Goal: Task Accomplishment & Management: Manage account settings

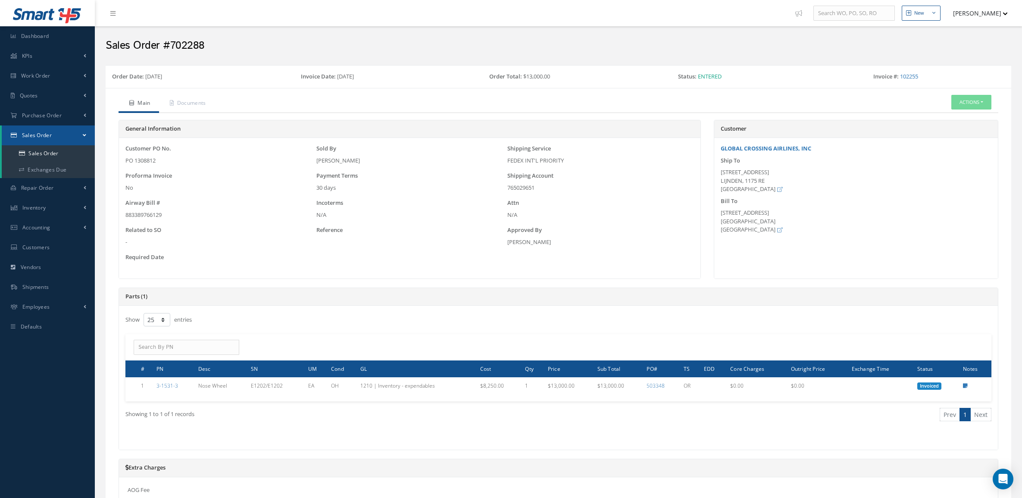
select select "25"
click at [977, 102] on button "Actions" at bounding box center [972, 102] width 40 height 15
click at [44, 147] on link "Sales Order" at bounding box center [48, 153] width 93 height 16
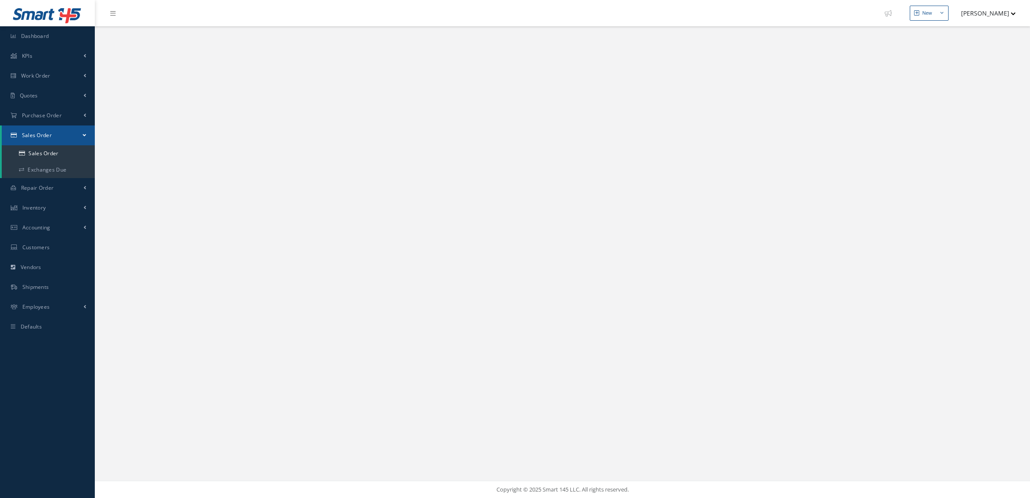
select select "25"
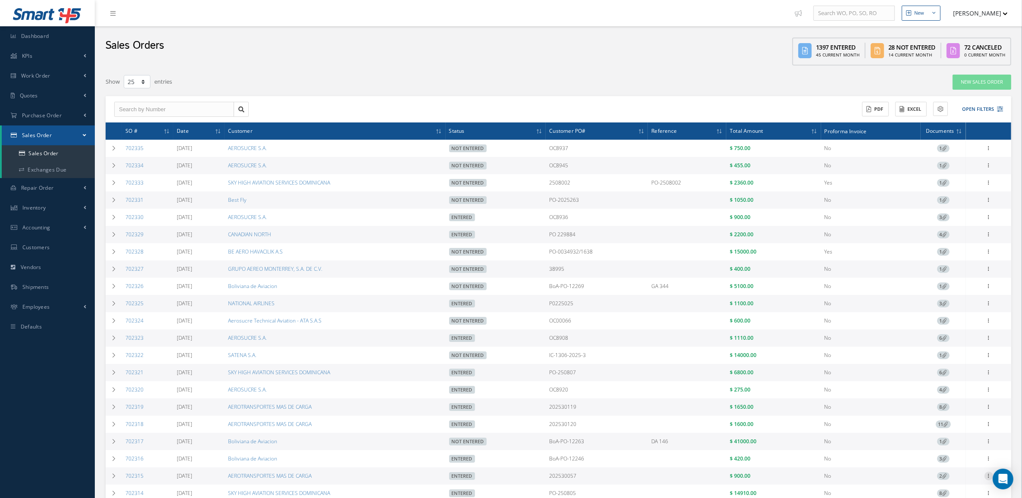
click at [989, 151] on icon at bounding box center [989, 147] width 9 height 7
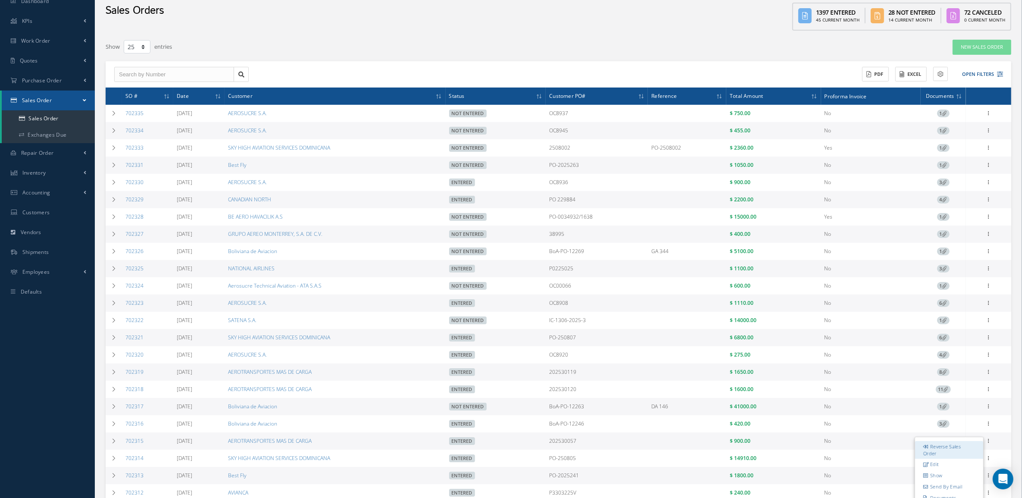
scroll to position [54, 0]
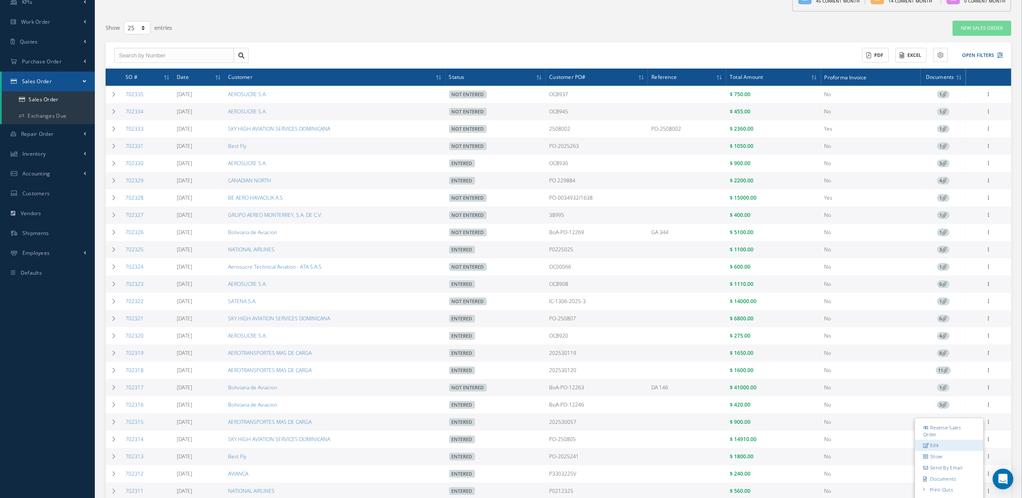
click at [942, 448] on link "Edit" at bounding box center [949, 445] width 68 height 11
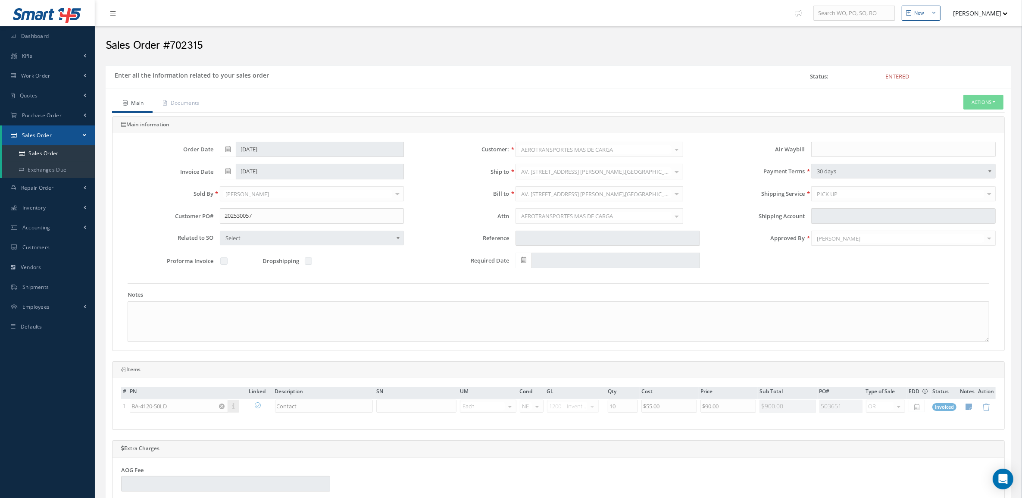
click at [917, 259] on div "Order Date 08/19/2025 Customer: AEROTRANSPORTES MAS DE CARGA MABA AERO LLC 21 A…" at bounding box center [559, 209] width 888 height 135
click at [966, 102] on button "Actions" at bounding box center [984, 102] width 40 height 15
click at [954, 122] on link "Reverse Sales Order" at bounding box center [970, 117] width 69 height 12
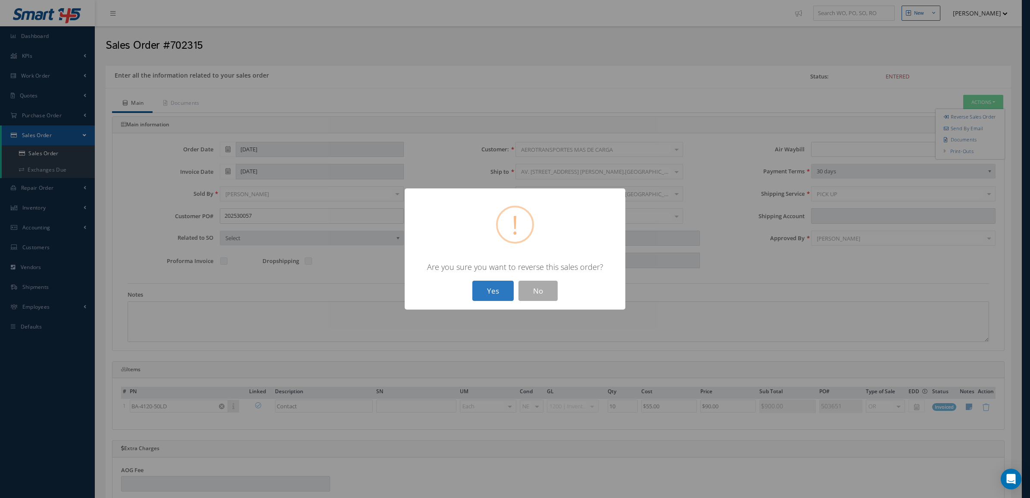
click at [474, 289] on button "Yes" at bounding box center [493, 291] width 41 height 20
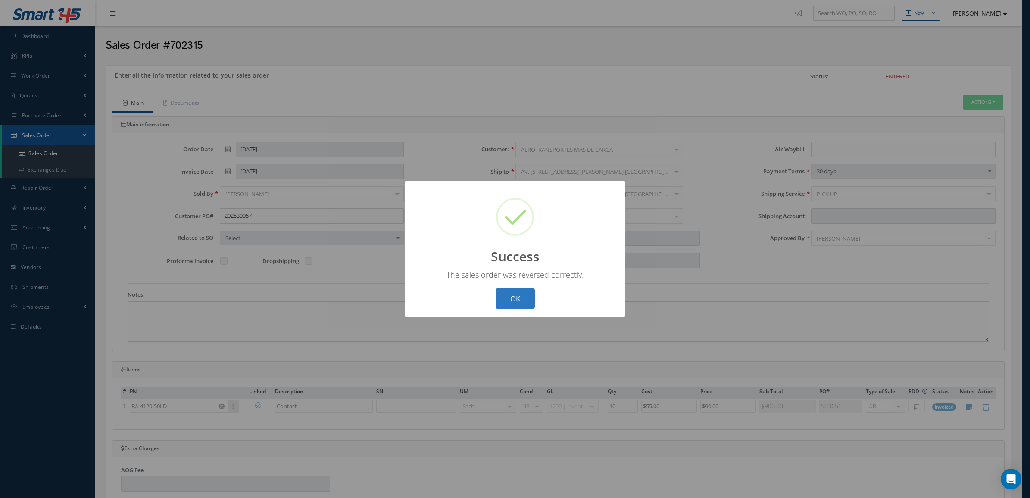
click at [524, 295] on button "OK" at bounding box center [515, 298] width 39 height 20
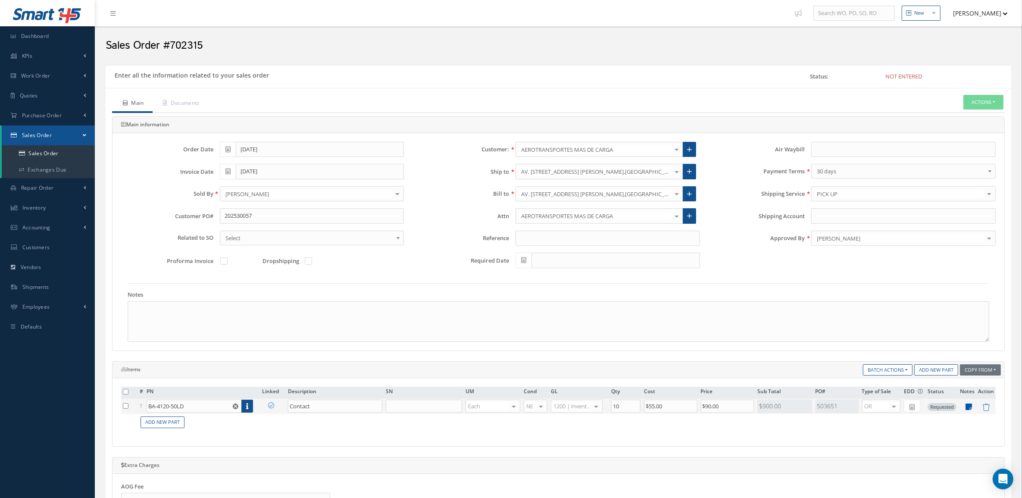
click at [969, 407] on icon at bounding box center [969, 406] width 6 height 7
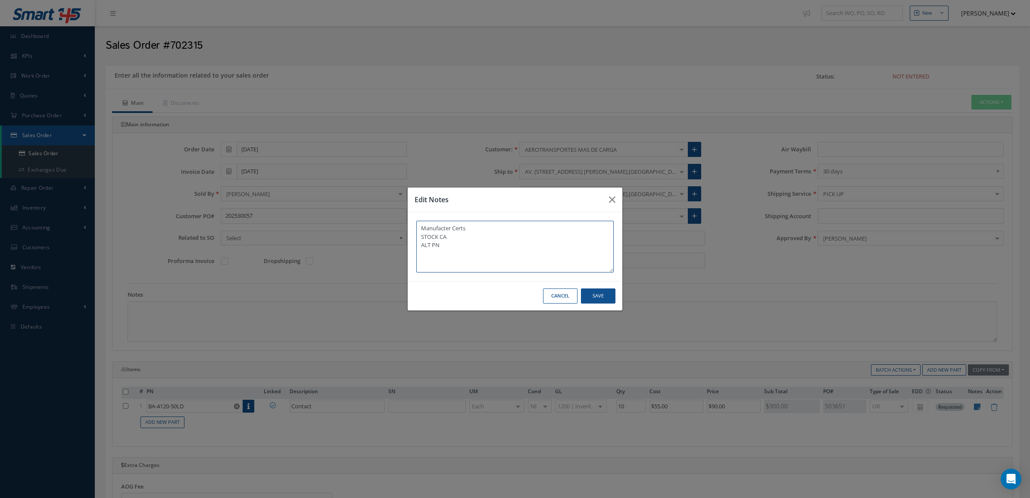
paste textarea "BA4120-50LD"
drag, startPoint x: 502, startPoint y: 241, endPoint x: 406, endPoint y: 256, distance: 97.6
click at [406, 256] on div "Edit Notes Manufacter Certs STOCK CA ALT PN BA4120-50LD Cancel Save" at bounding box center [515, 249] width 1030 height 498
paste textarea "ALT PN BA4120-50LD"
type textarea "ALT PN BA4120-50LD Manufacter Certs STOCK CA"
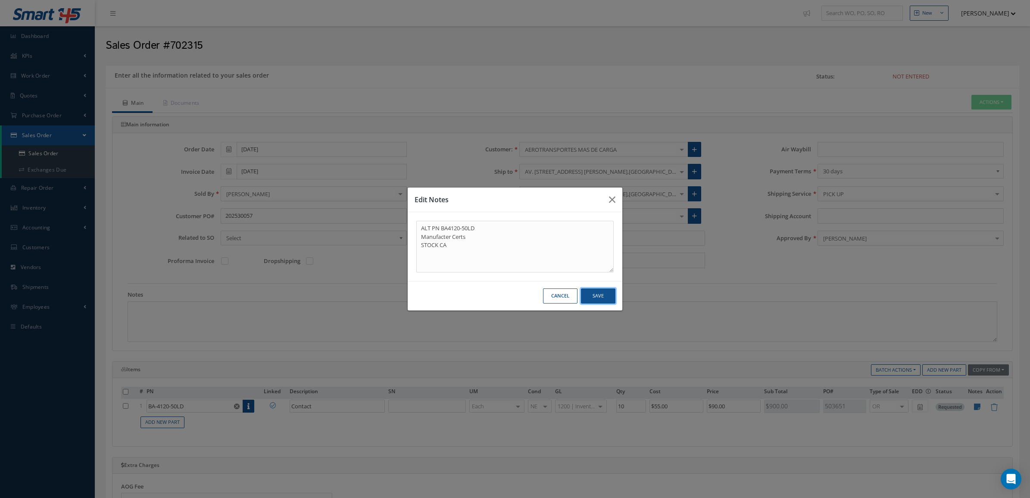
click at [598, 296] on button "Save" at bounding box center [598, 295] width 34 height 15
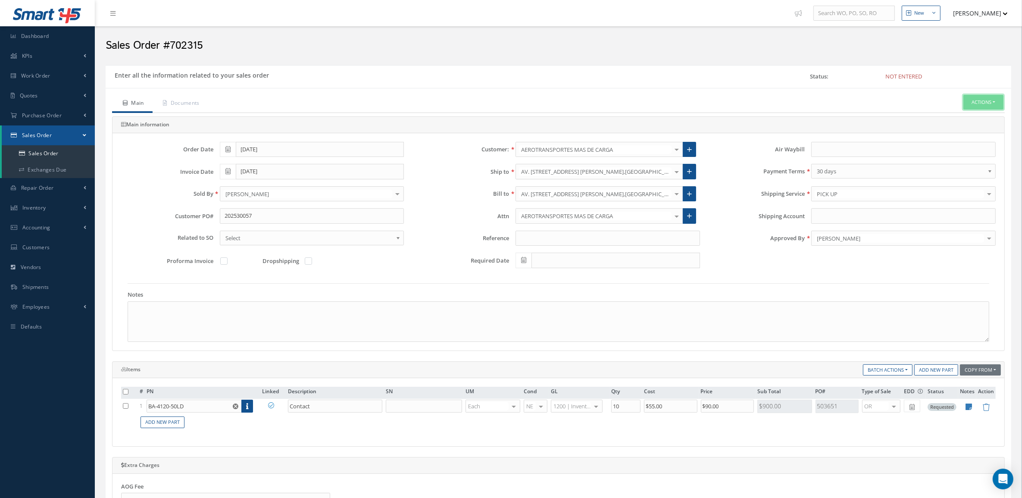
click at [975, 102] on button "Actions" at bounding box center [984, 102] width 40 height 15
click at [964, 113] on link "Enter/Update" at bounding box center [970, 117] width 69 height 12
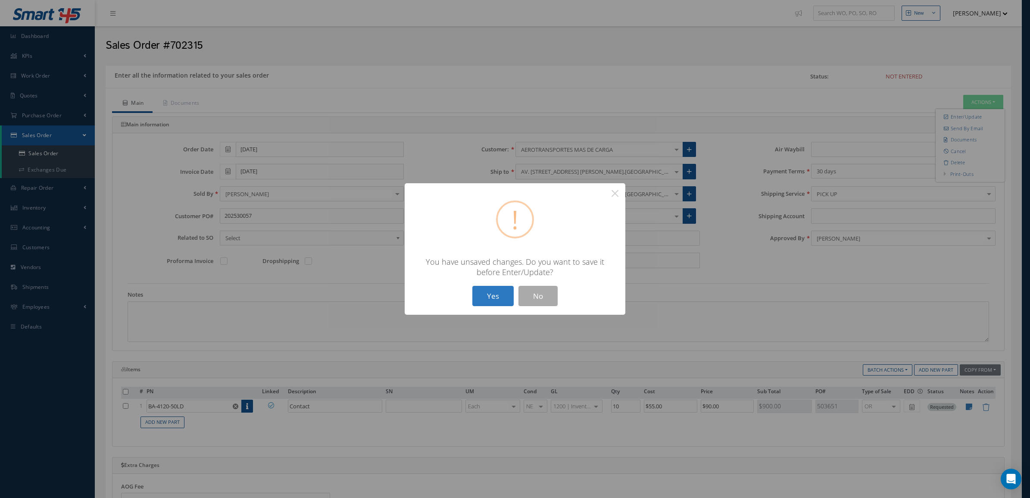
click at [504, 300] on button "Yes" at bounding box center [493, 296] width 41 height 20
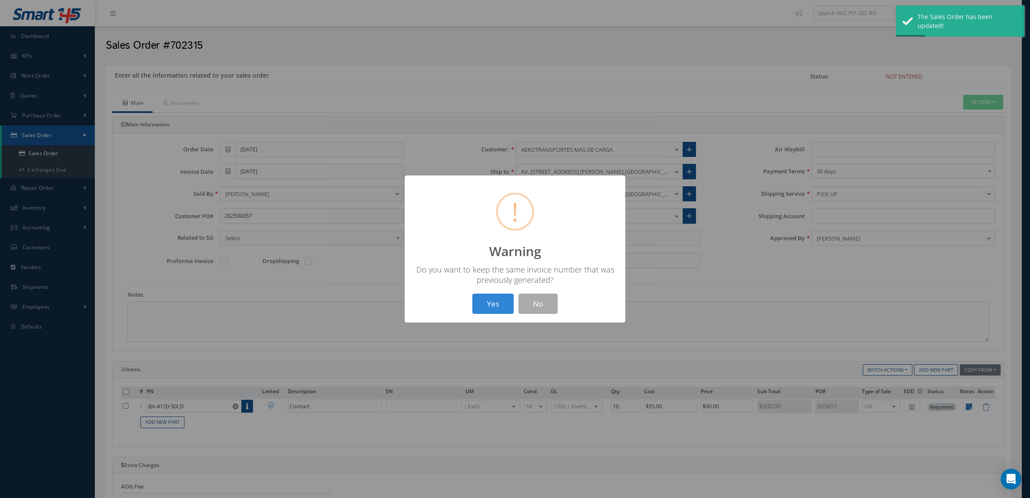
click at [504, 300] on button "Yes" at bounding box center [493, 304] width 41 height 20
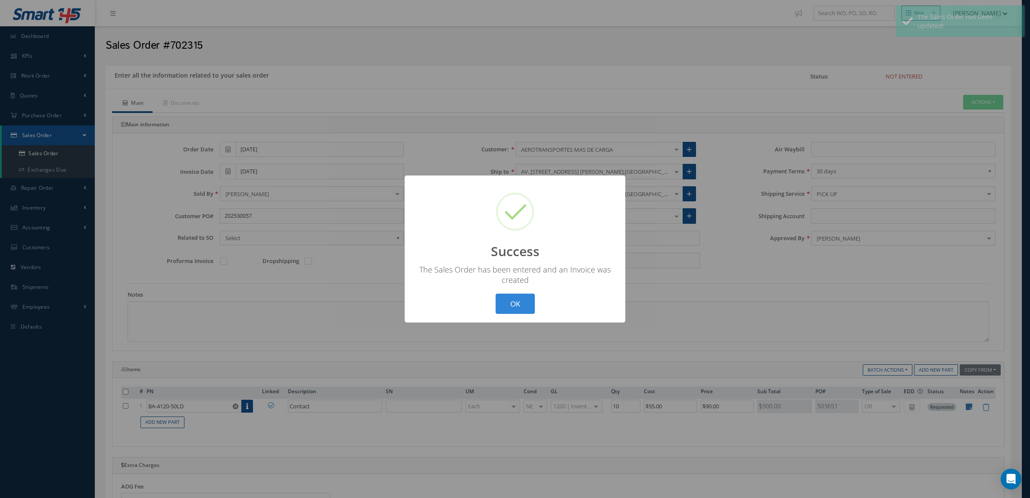
drag, startPoint x: 529, startPoint y: 300, endPoint x: 559, endPoint y: 281, distance: 35.3
click at [532, 299] on button "OK" at bounding box center [515, 304] width 39 height 20
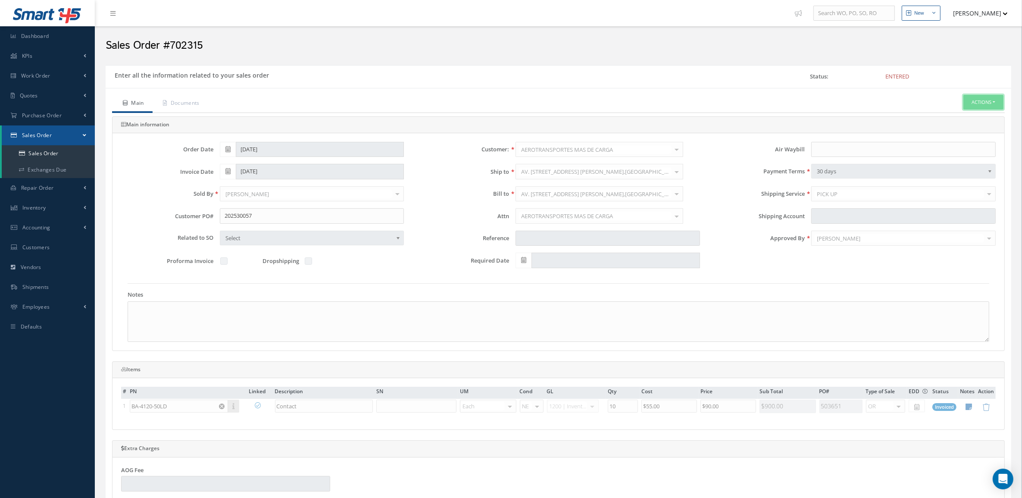
click at [978, 108] on button "Actions" at bounding box center [984, 102] width 40 height 15
click at [893, 183] on link "Invoice" at bounding box center [906, 175] width 66 height 13
